Goal: Task Accomplishment & Management: Use online tool/utility

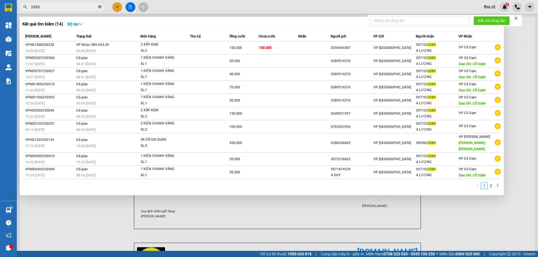
click at [100, 8] on icon "close-circle" at bounding box center [99, 6] width 3 height 3
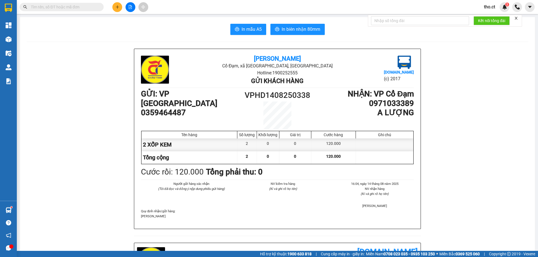
click at [96, 8] on input "text" at bounding box center [64, 7] width 66 height 6
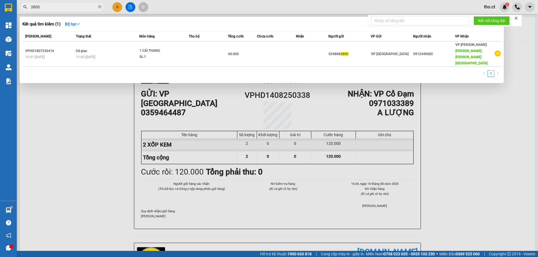
type input "3800"
click at [61, 120] on div at bounding box center [269, 128] width 538 height 257
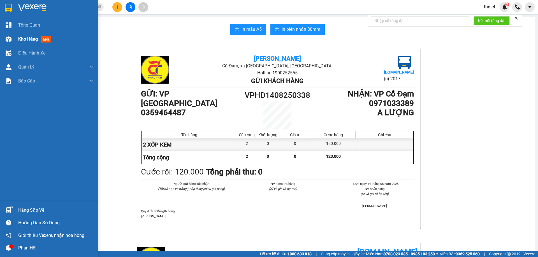
click at [31, 38] on span "Kho hàng" at bounding box center [28, 38] width 20 height 5
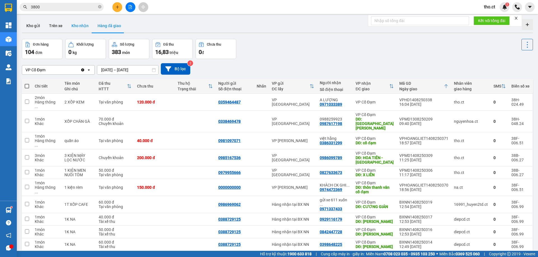
click at [73, 28] on button "Kho nhận" at bounding box center [80, 25] width 26 height 13
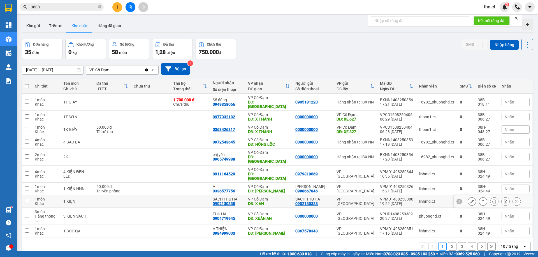
scroll to position [26, 0]
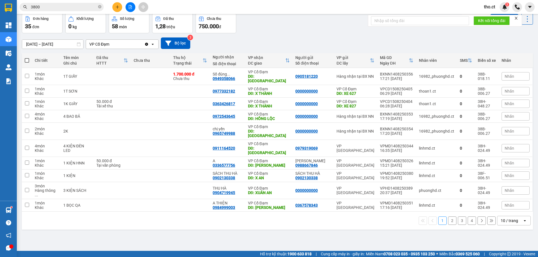
click at [448, 217] on button "2" at bounding box center [452, 221] width 8 height 8
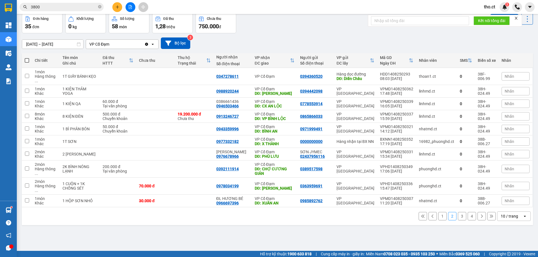
click at [459, 212] on button "3" at bounding box center [462, 216] width 8 height 8
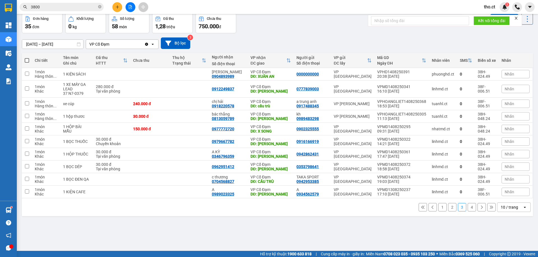
click at [469, 207] on button "4" at bounding box center [472, 207] width 8 height 8
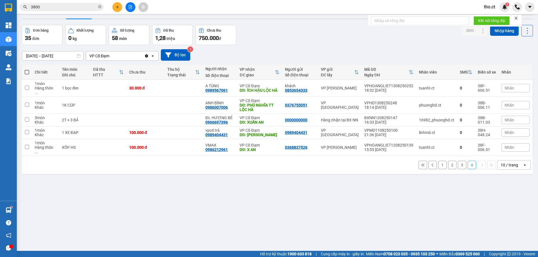
scroll to position [0, 0]
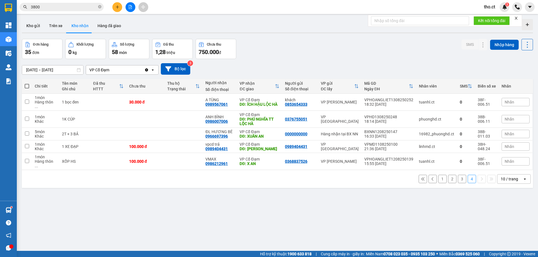
click at [161, 64] on div "[DATE] – [DATE] Press the down arrow key to interact with the calendar and sele…" at bounding box center [277, 68] width 511 height 11
click at [184, 72] on button "Bộ lọc" at bounding box center [175, 68] width 29 height 11
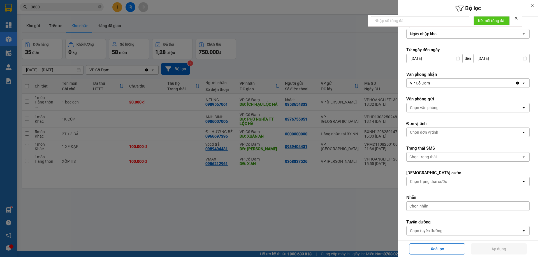
click at [500, 85] on div "VP Cổ Đạm" at bounding box center [461, 83] width 109 height 9
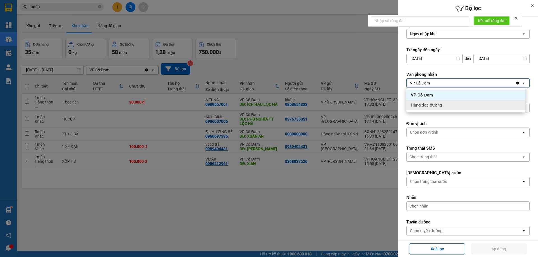
click at [474, 125] on label "Đơn vị tính" at bounding box center [467, 124] width 123 height 6
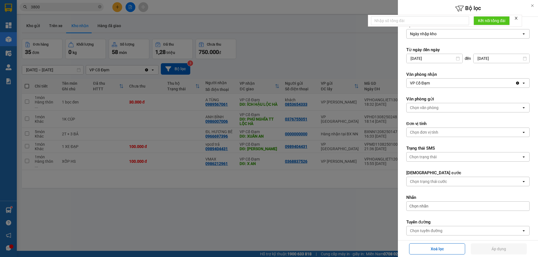
click at [460, 106] on div "Chọn văn phòng" at bounding box center [464, 107] width 115 height 9
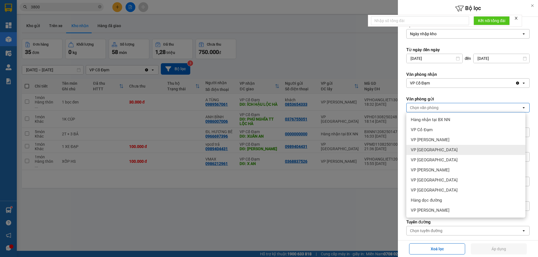
click at [433, 150] on div "VP [GEOGRAPHIC_DATA]" at bounding box center [465, 150] width 119 height 10
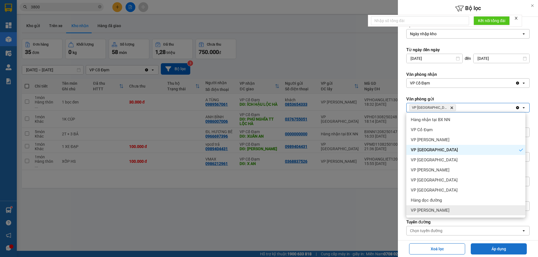
click at [507, 251] on button "Áp dụng" at bounding box center [499, 249] width 56 height 11
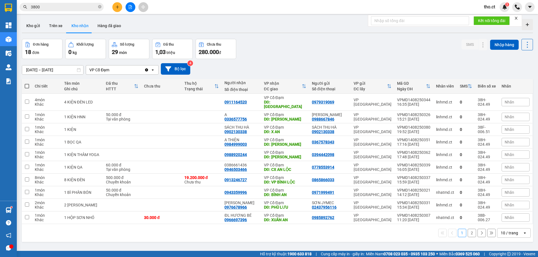
click at [471, 229] on button "2" at bounding box center [472, 233] width 8 height 8
